Goal: Check status: Check status

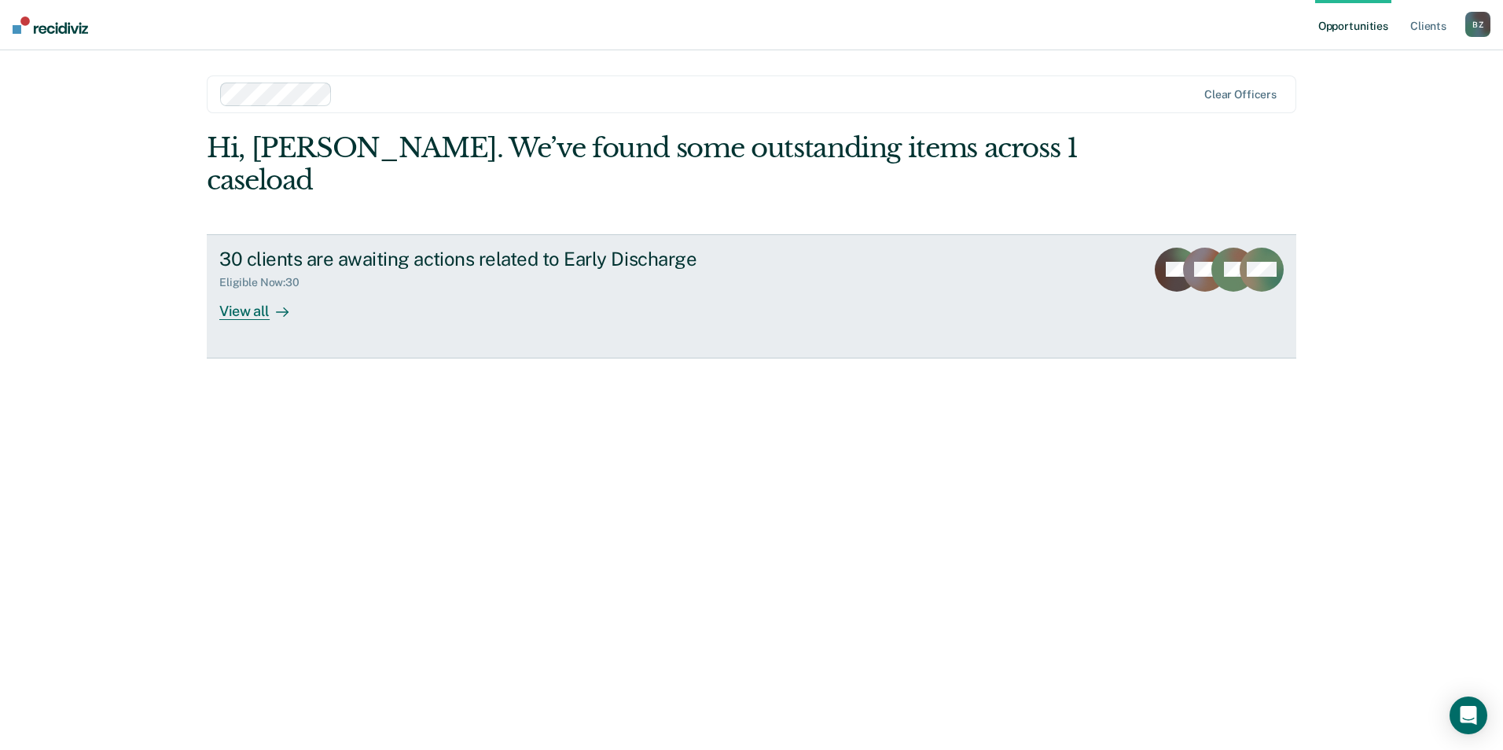
click at [249, 289] on div "View all" at bounding box center [263, 304] width 88 height 31
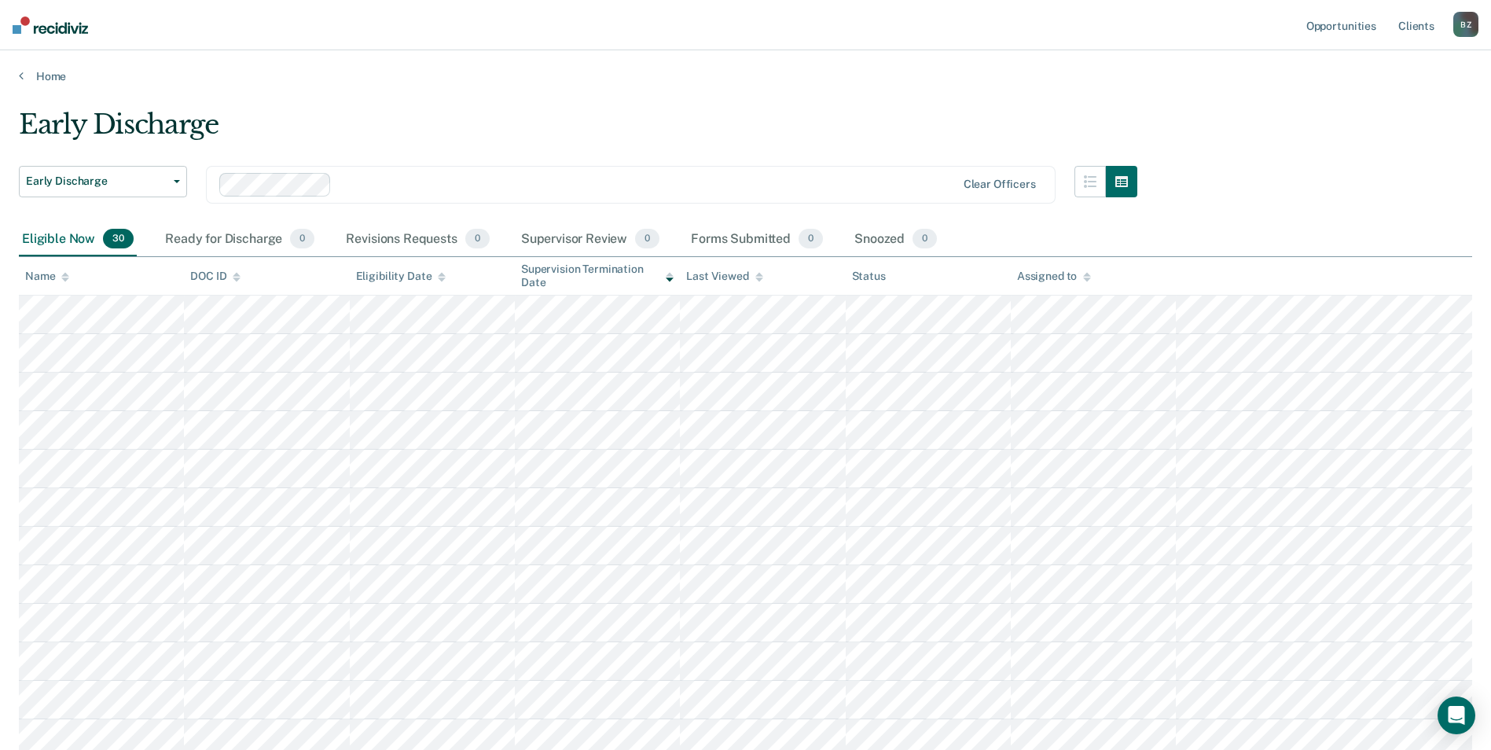
click at [1461, 27] on div "B Z" at bounding box center [1465, 24] width 25 height 25
click at [1379, 109] on link "Log Out" at bounding box center [1402, 103] width 127 height 13
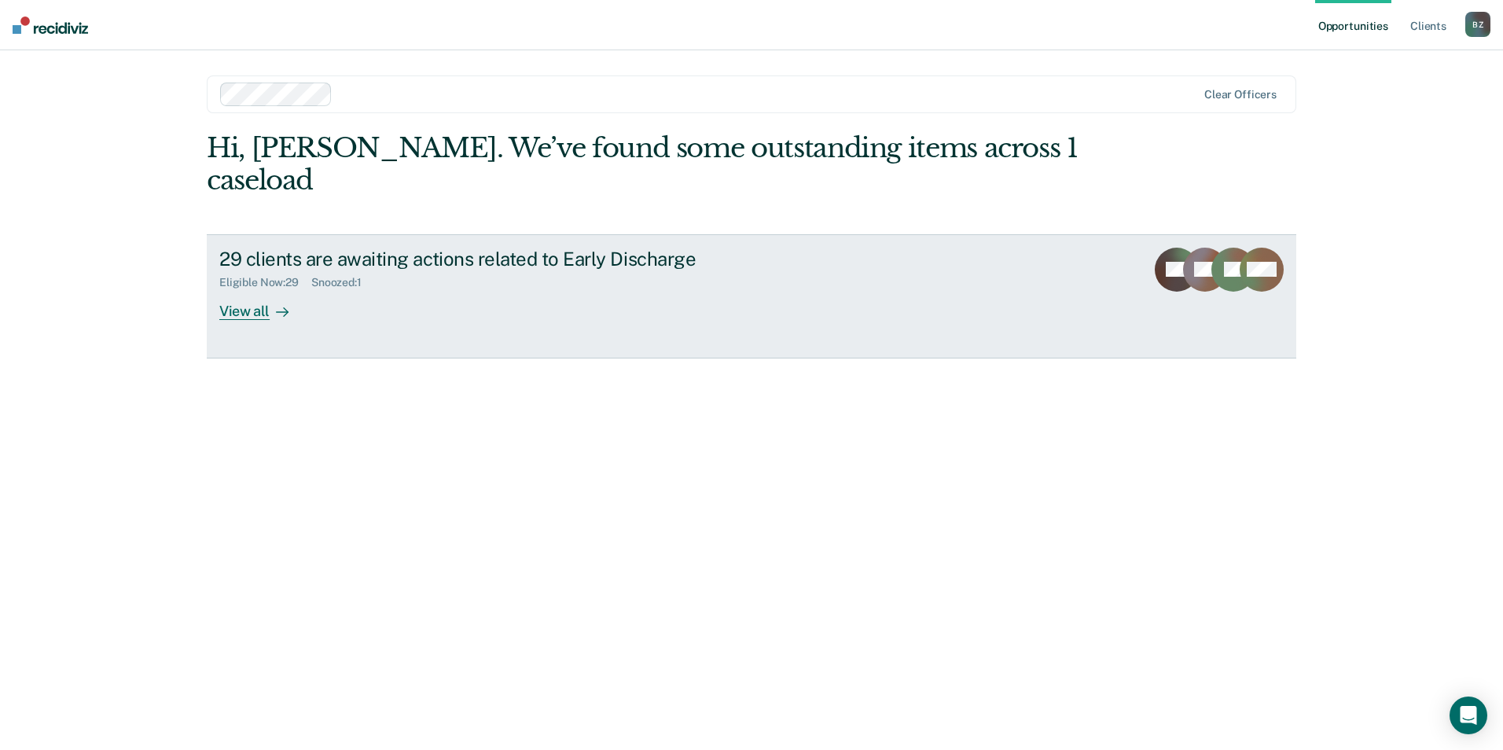
click at [251, 289] on div "View all" at bounding box center [263, 304] width 88 height 31
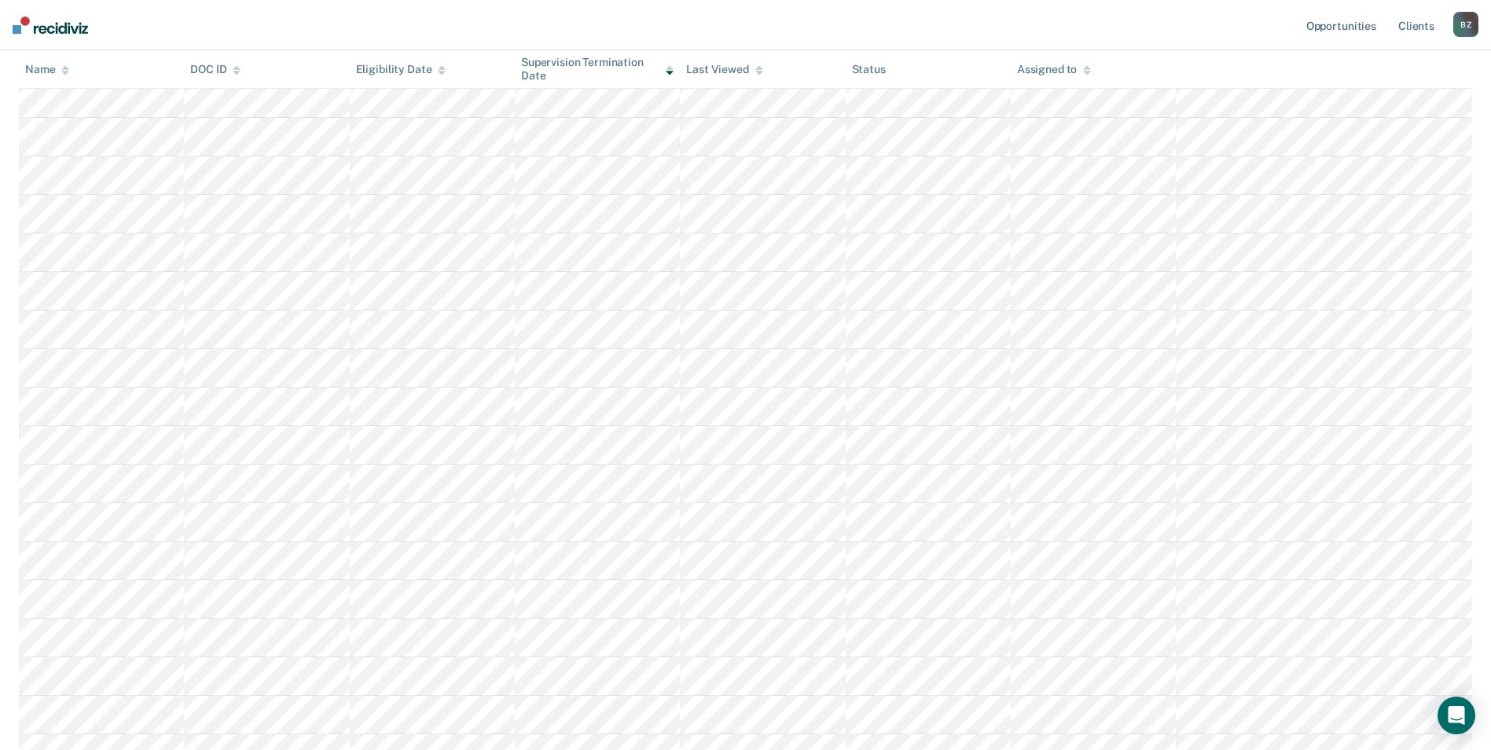
scroll to position [629, 0]
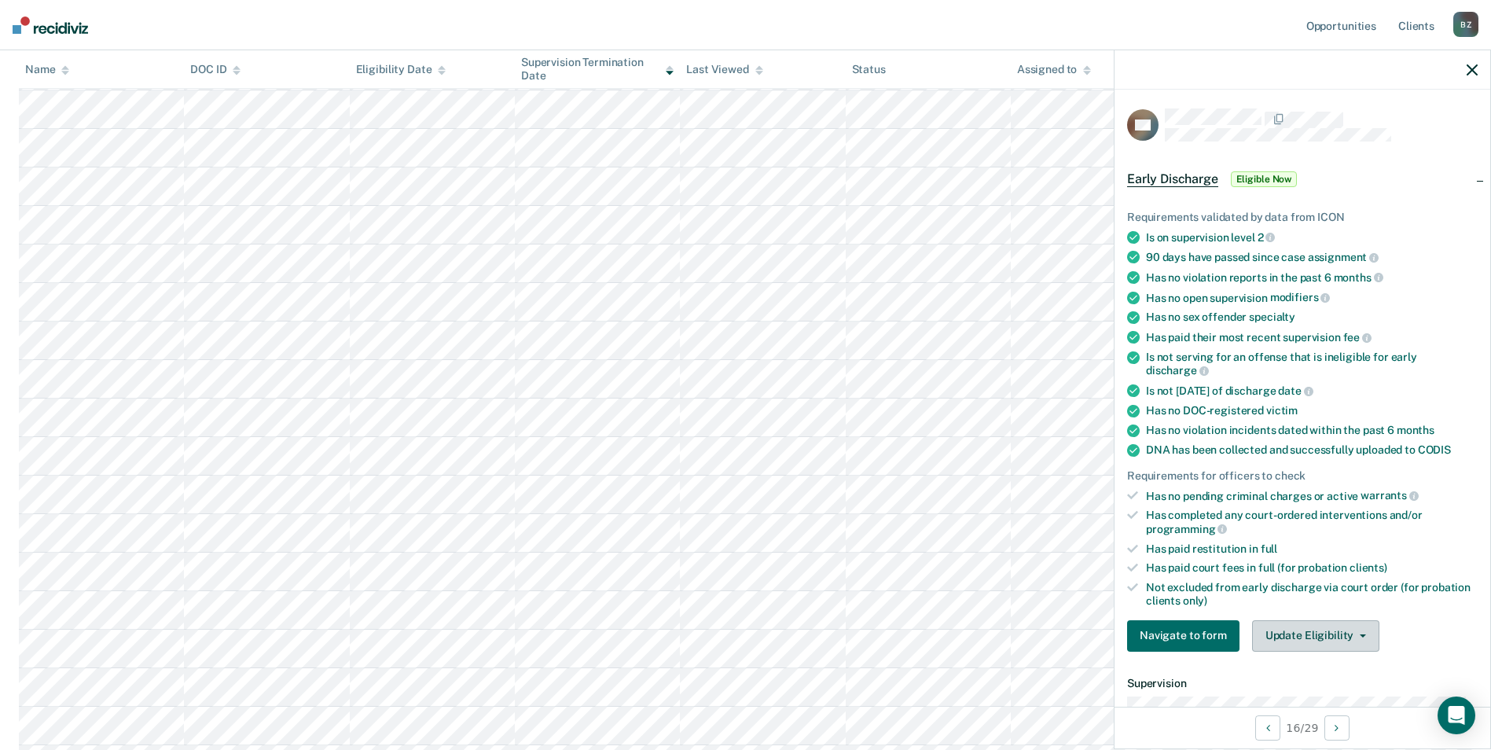
click at [1318, 626] on button "Update Eligibility" at bounding box center [1315, 635] width 127 height 31
click at [1412, 534] on div "Has completed any court-ordered interventions and/or programming" at bounding box center [1312, 521] width 332 height 27
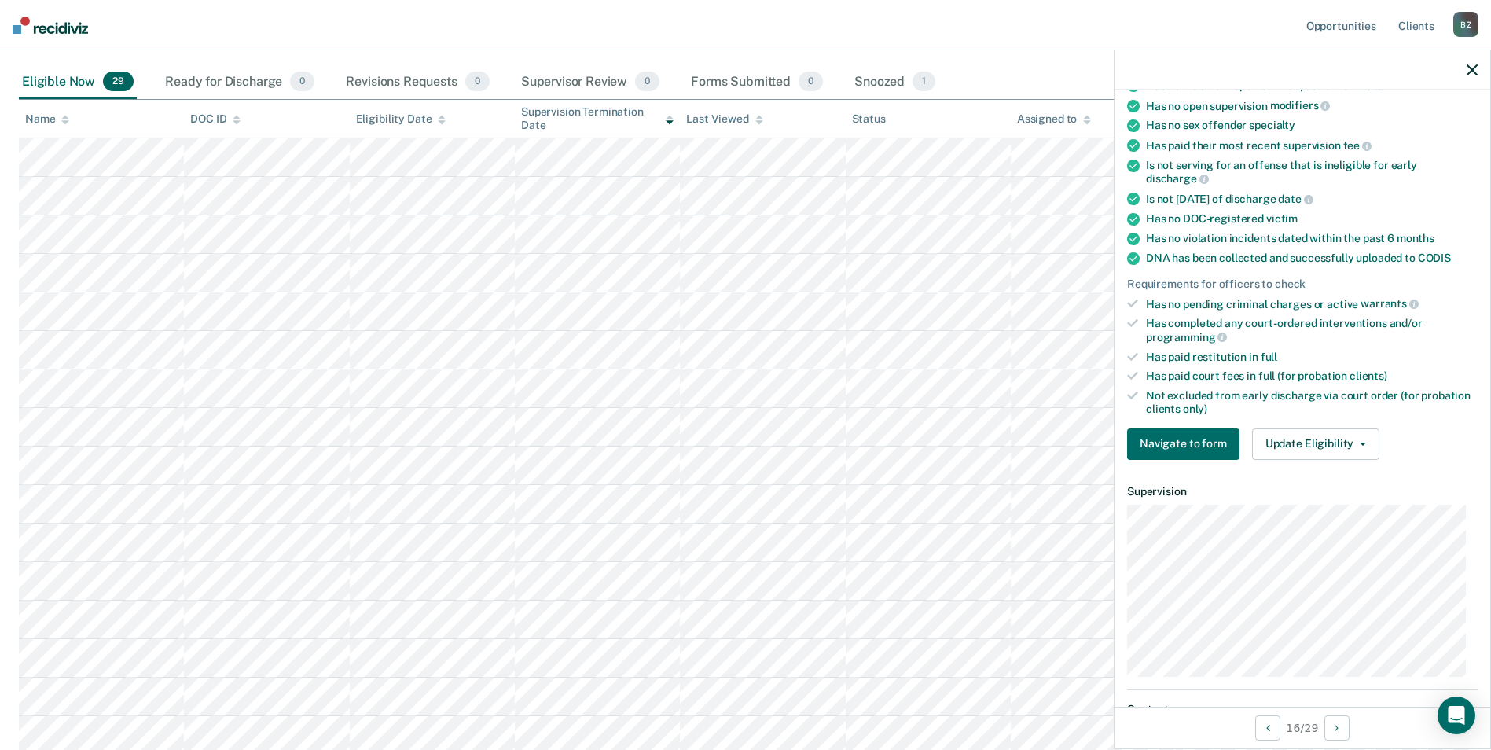
scroll to position [0, 0]
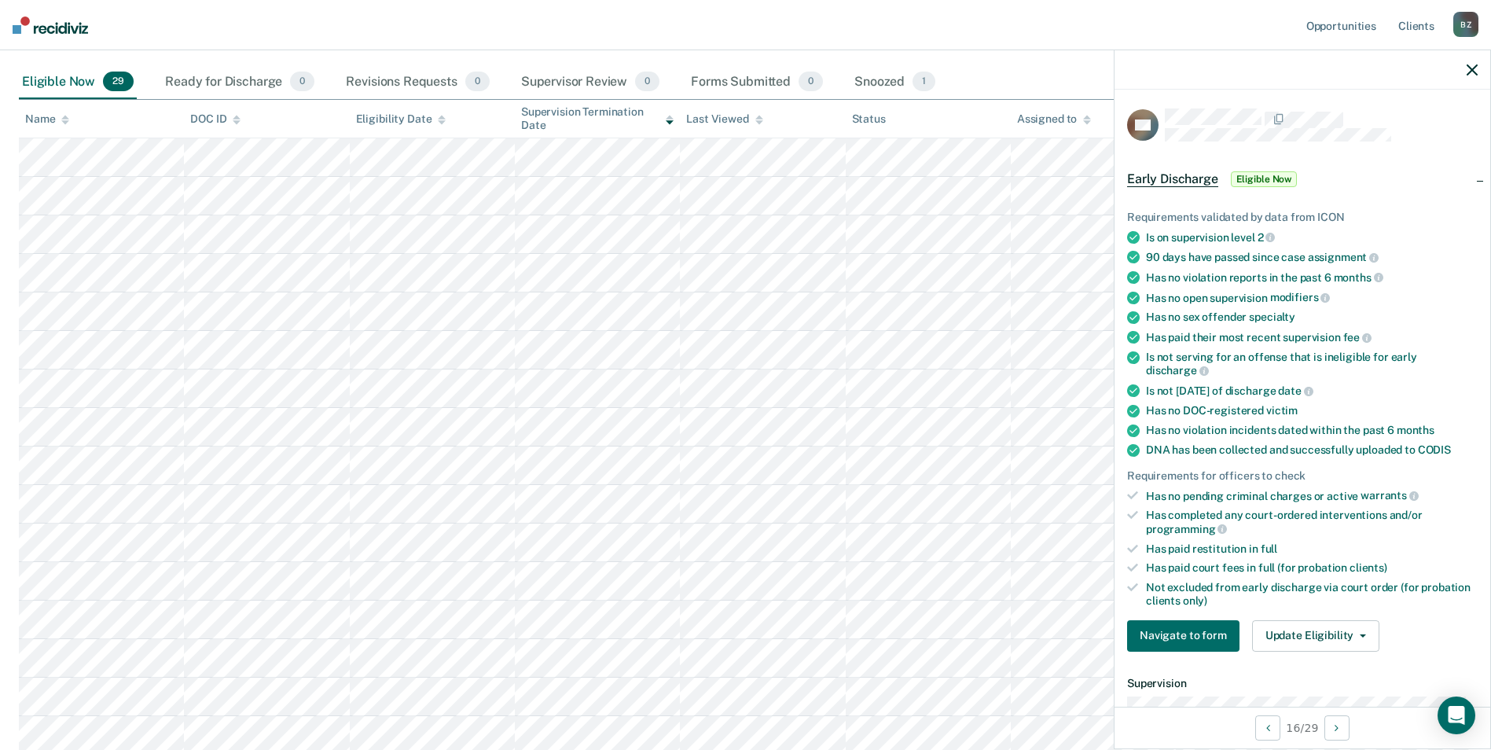
click at [1466, 70] on div at bounding box center [1302, 69] width 376 height 39
click at [1474, 68] on icon "button" at bounding box center [1471, 69] width 11 height 11
